Goal: Information Seeking & Learning: Learn about a topic

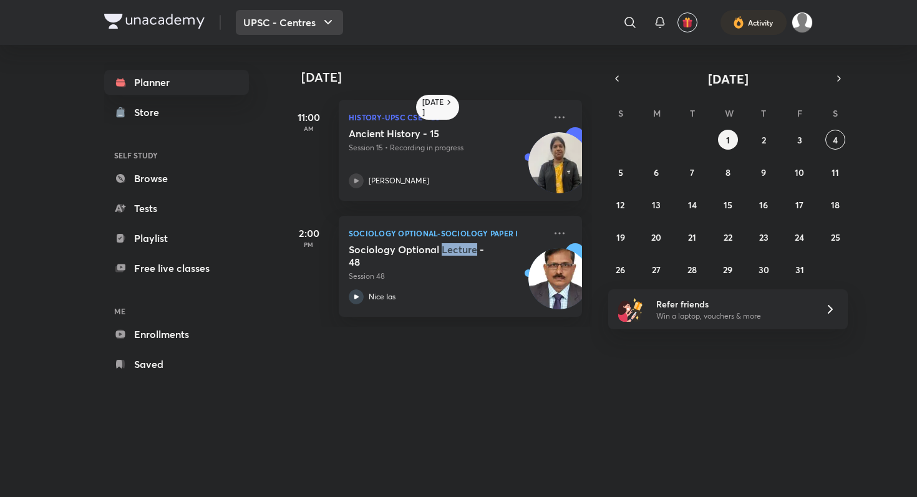
click at [281, 19] on button "UPSC - Centres" at bounding box center [289, 22] width 107 height 25
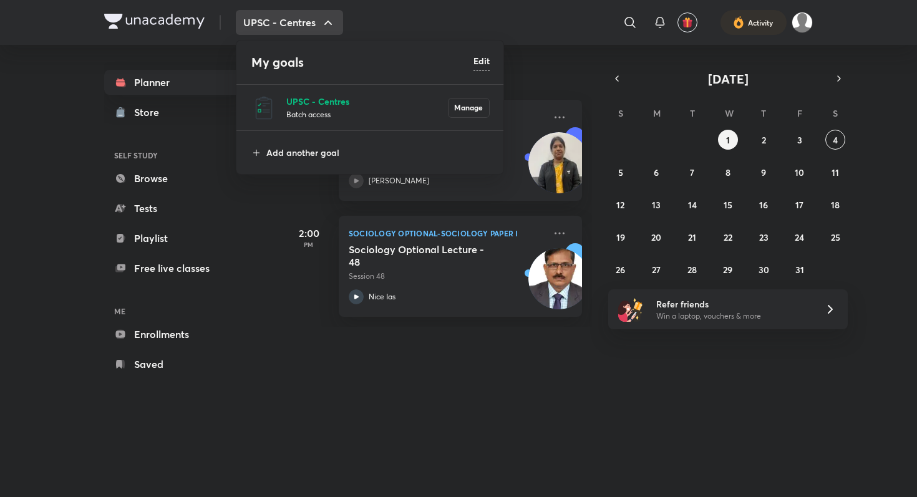
click at [302, 105] on p "UPSC - Centres" at bounding box center [367, 101] width 162 height 13
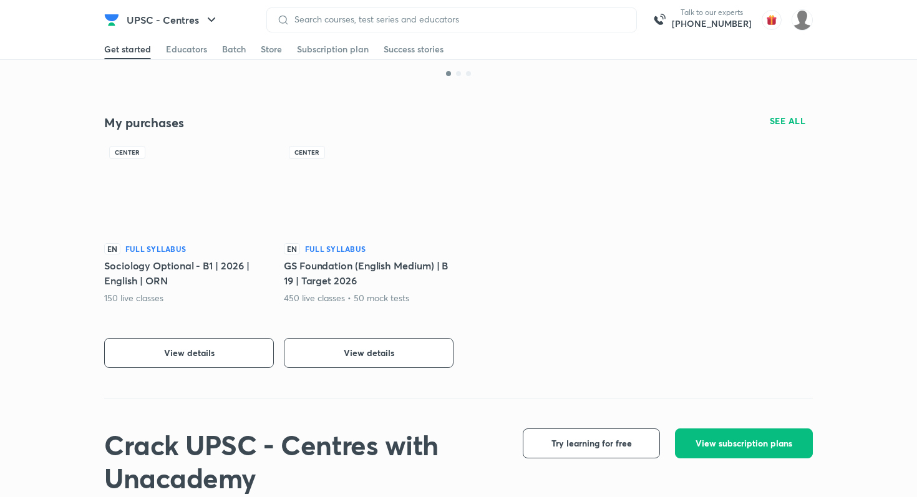
scroll to position [239, 0]
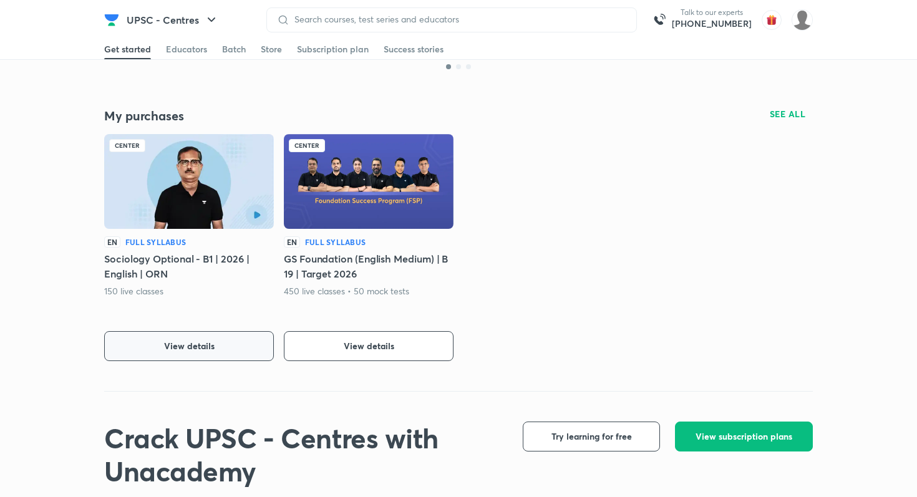
click at [178, 339] on button "View details" at bounding box center [189, 346] width 170 height 30
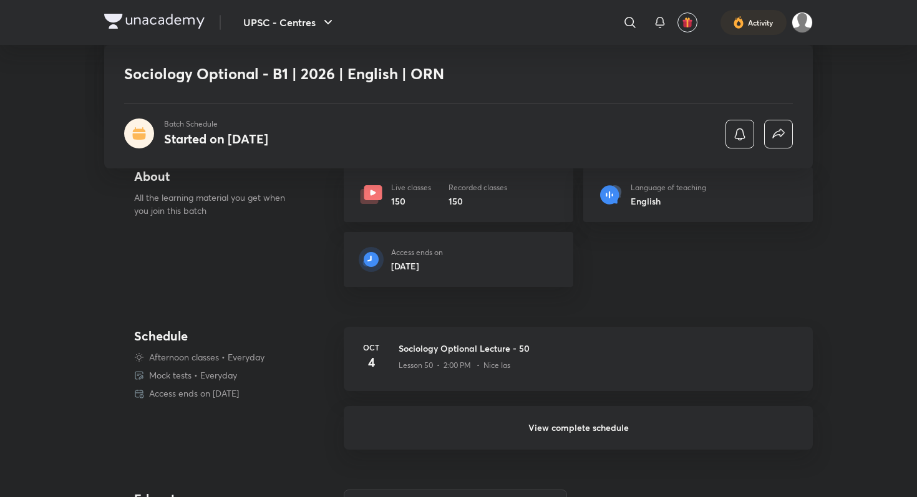
scroll to position [218, 0]
click at [503, 419] on h6 "View complete schedule" at bounding box center [578, 426] width 469 height 44
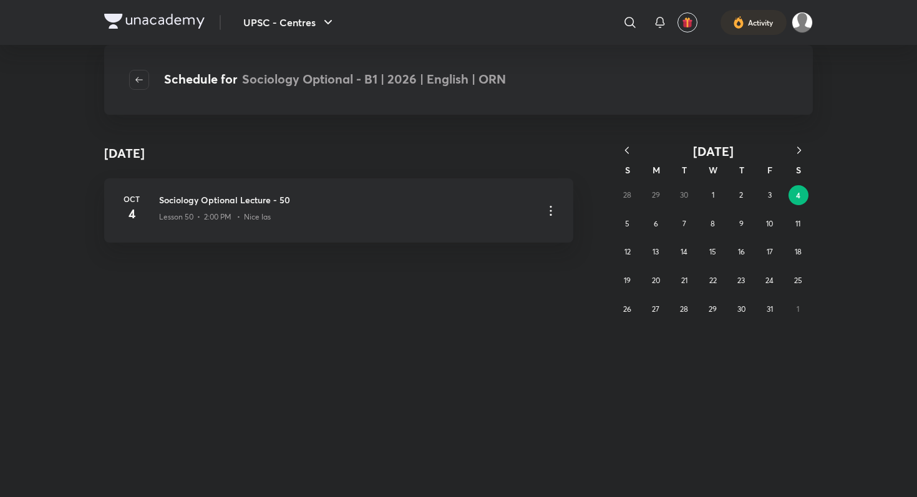
click at [629, 147] on icon "button" at bounding box center [627, 150] width 12 height 12
click at [656, 228] on abbr "8" at bounding box center [656, 223] width 4 height 9
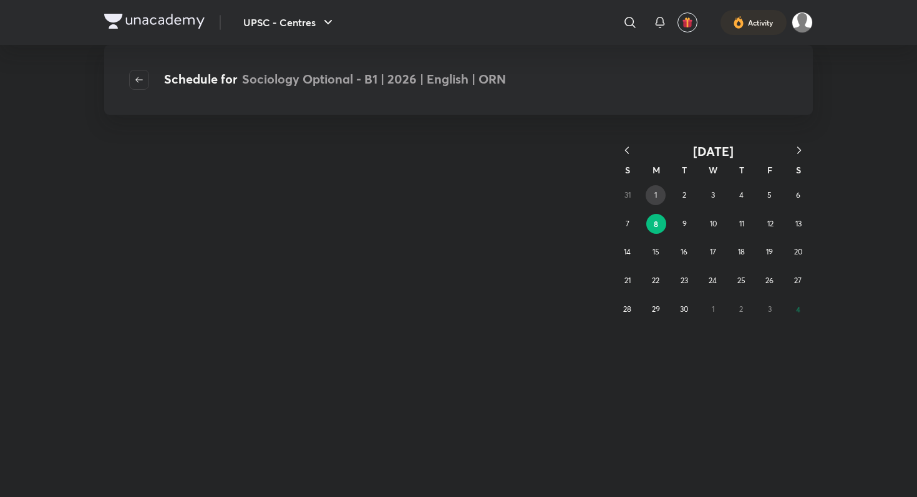
click at [655, 198] on abbr "1" at bounding box center [655, 194] width 2 height 9
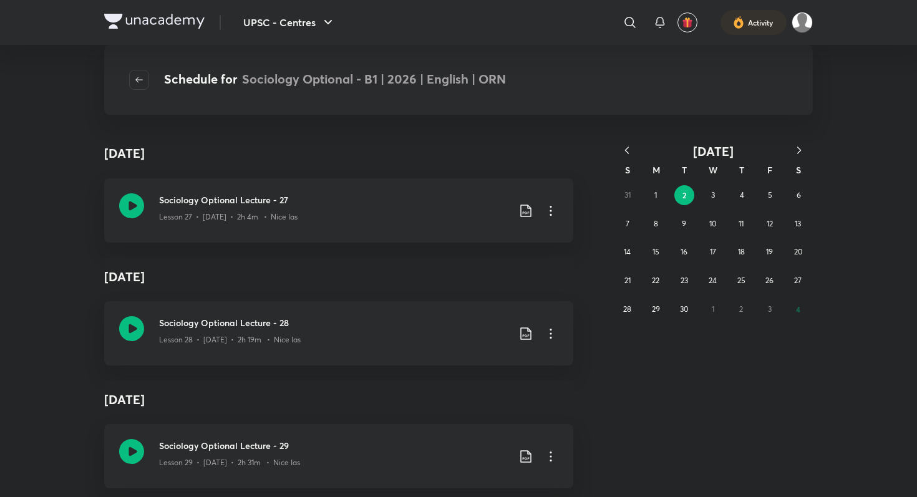
click at [627, 150] on icon "button" at bounding box center [627, 150] width 12 height 12
click at [659, 310] on abbr "25" at bounding box center [656, 308] width 8 height 9
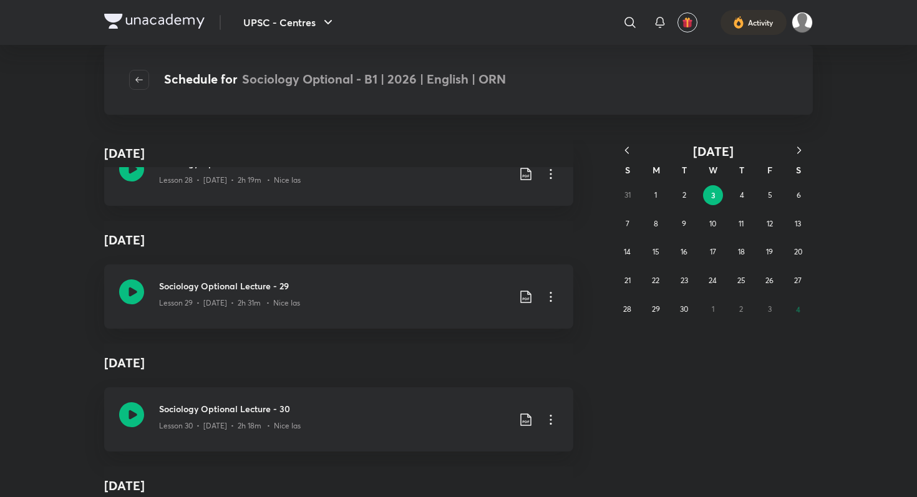
scroll to position [4092, 0]
click at [135, 74] on button "button" at bounding box center [139, 80] width 20 height 20
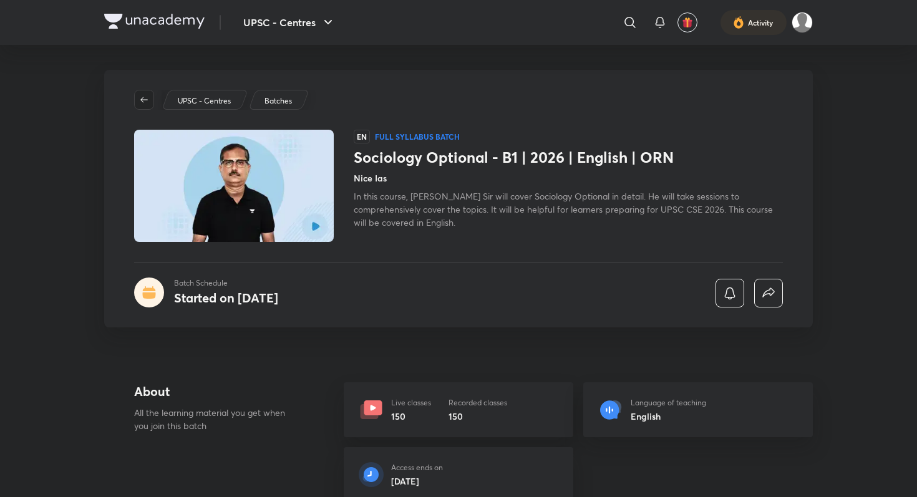
click at [142, 99] on icon "button" at bounding box center [143, 100] width 7 height 6
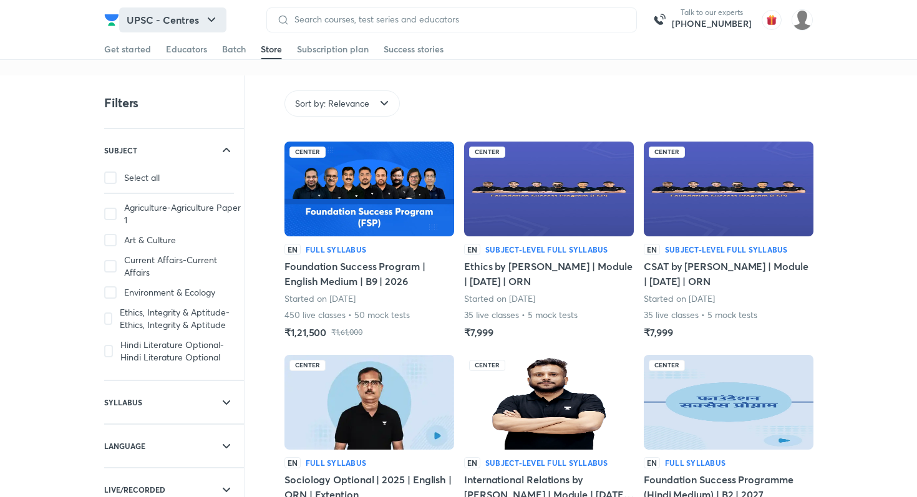
click at [162, 11] on button "UPSC - Centres" at bounding box center [172, 19] width 107 height 25
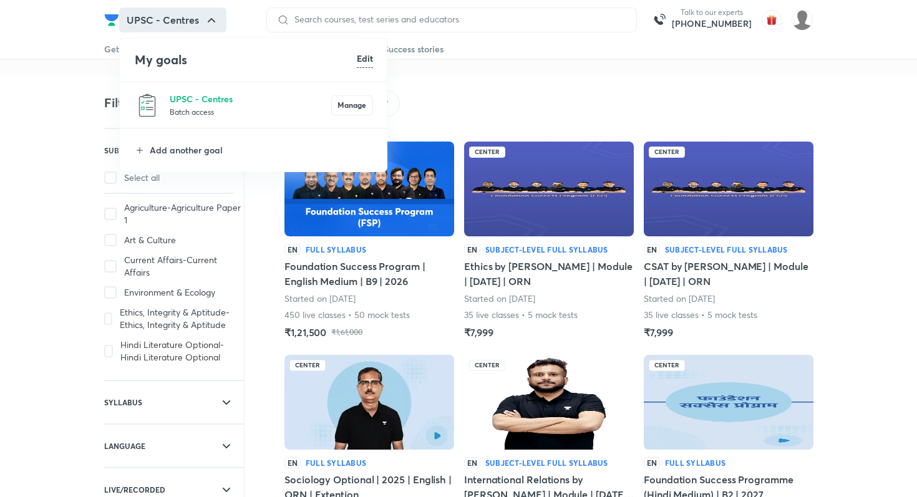
click at [183, 107] on p "Batch access" at bounding box center [251, 111] width 162 height 12
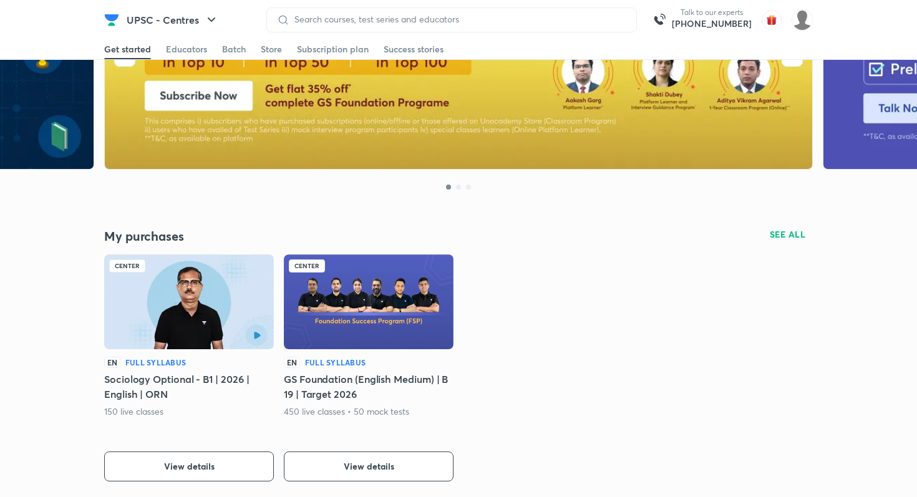
scroll to position [121, 0]
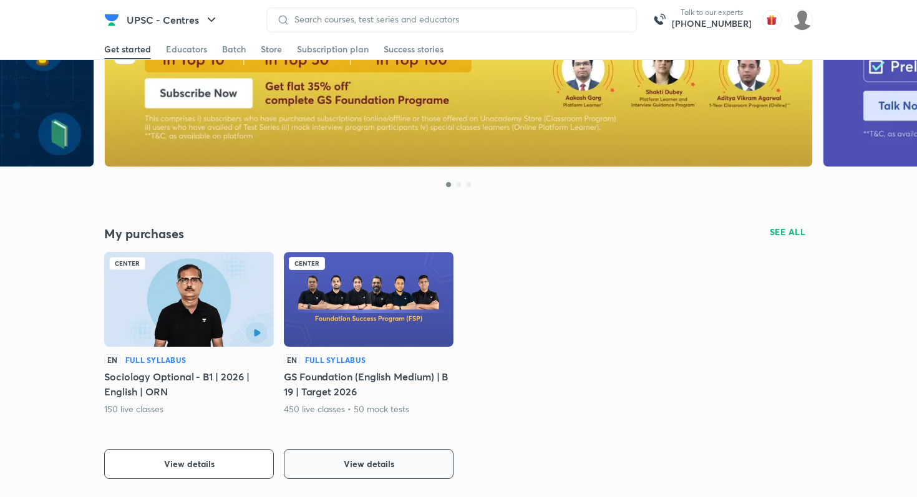
click at [347, 462] on span "View details" at bounding box center [369, 464] width 51 height 12
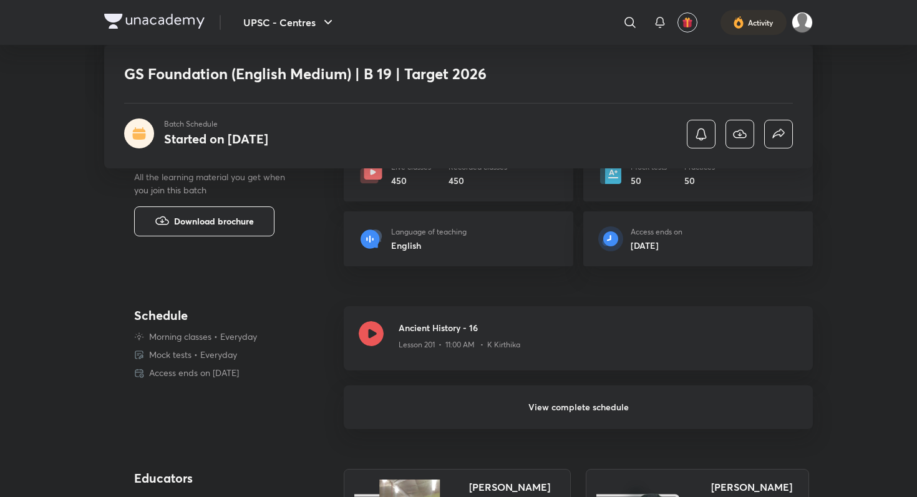
scroll to position [263, 0]
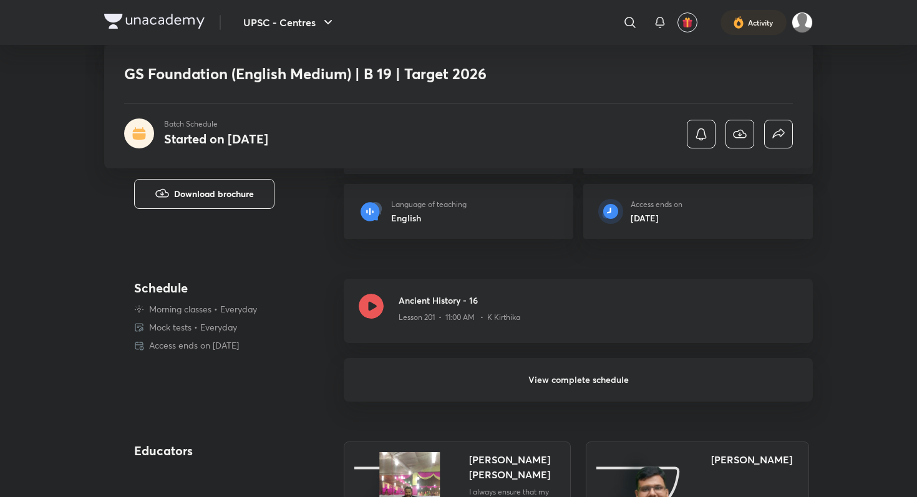
click at [428, 385] on h6 "View complete schedule" at bounding box center [578, 380] width 469 height 44
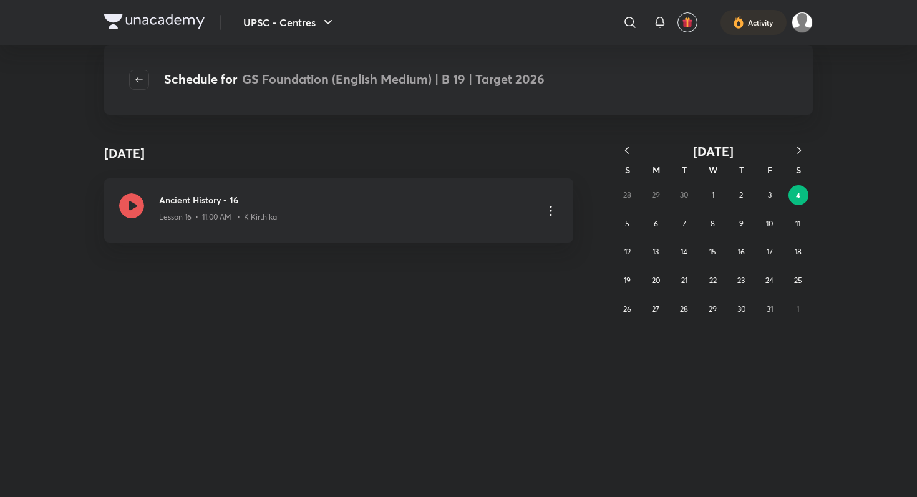
click at [623, 157] on button "button" at bounding box center [626, 151] width 27 height 16
click at [660, 248] on button "15" at bounding box center [656, 252] width 20 height 20
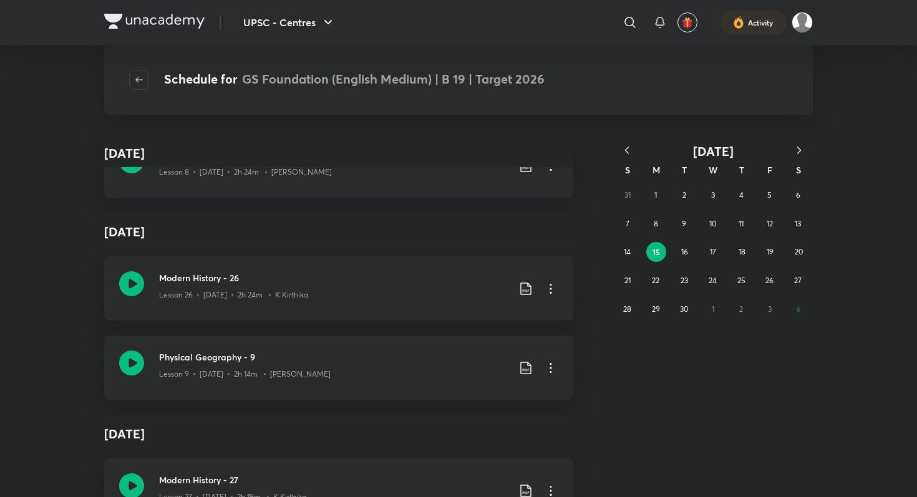
scroll to position [29020, 0]
